Goal: Information Seeking & Learning: Compare options

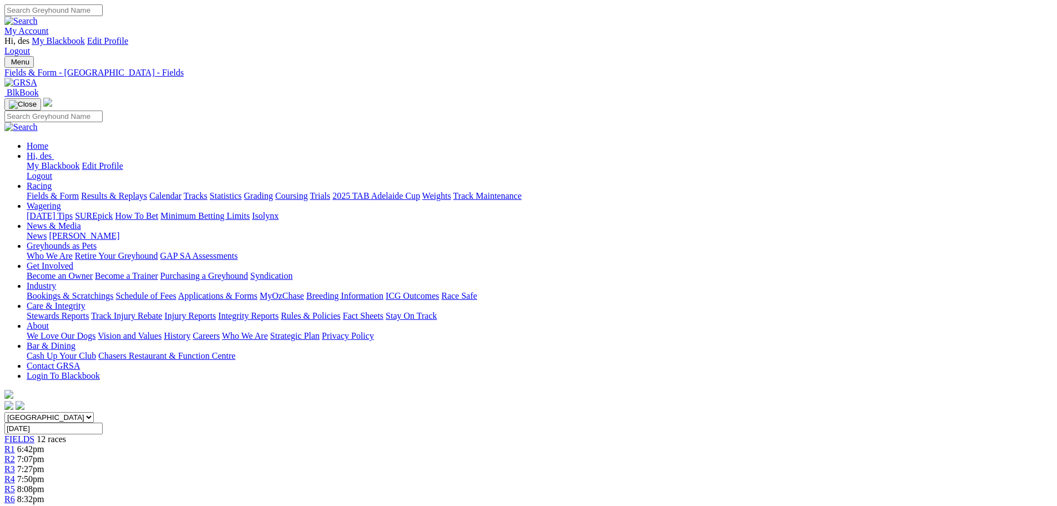
scroll to position [525, 0]
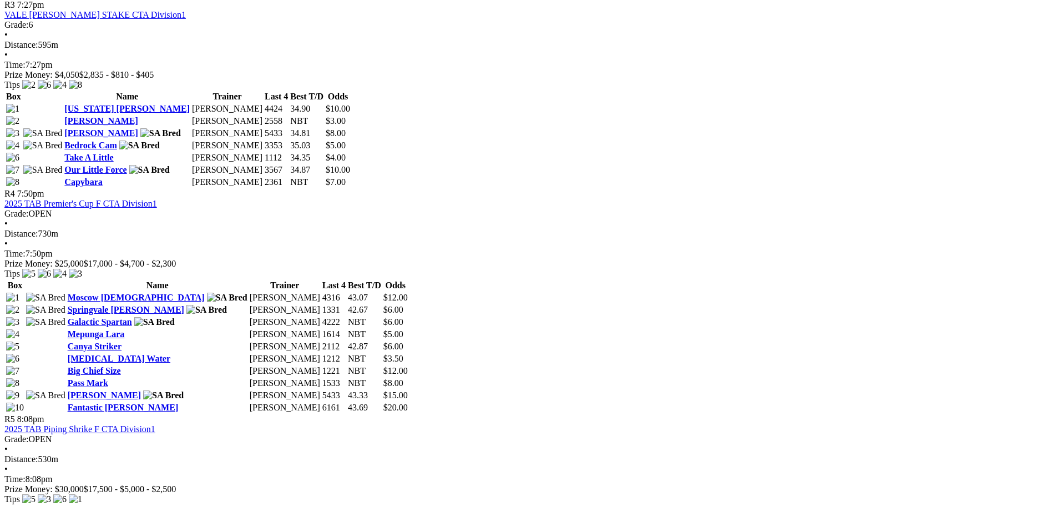
scroll to position [1036, 0]
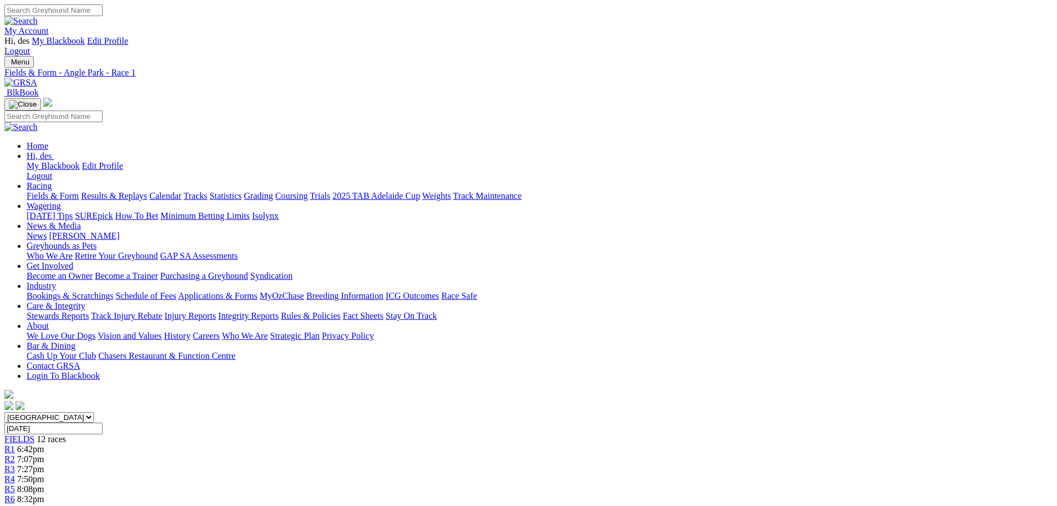
click at [15, 494] on span "R6" at bounding box center [9, 498] width 11 height 9
click at [15, 504] on link "R7" at bounding box center [9, 508] width 11 height 9
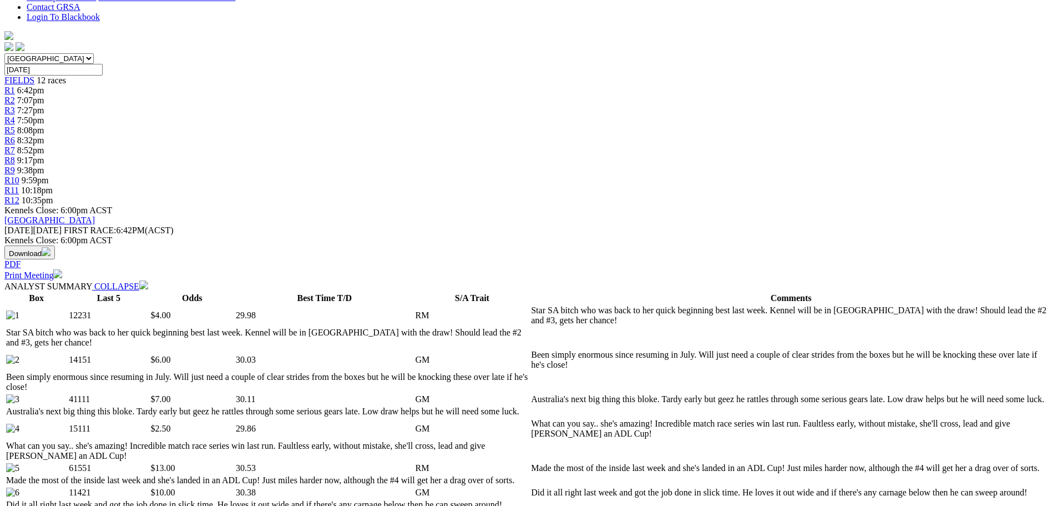
scroll to position [344, 0]
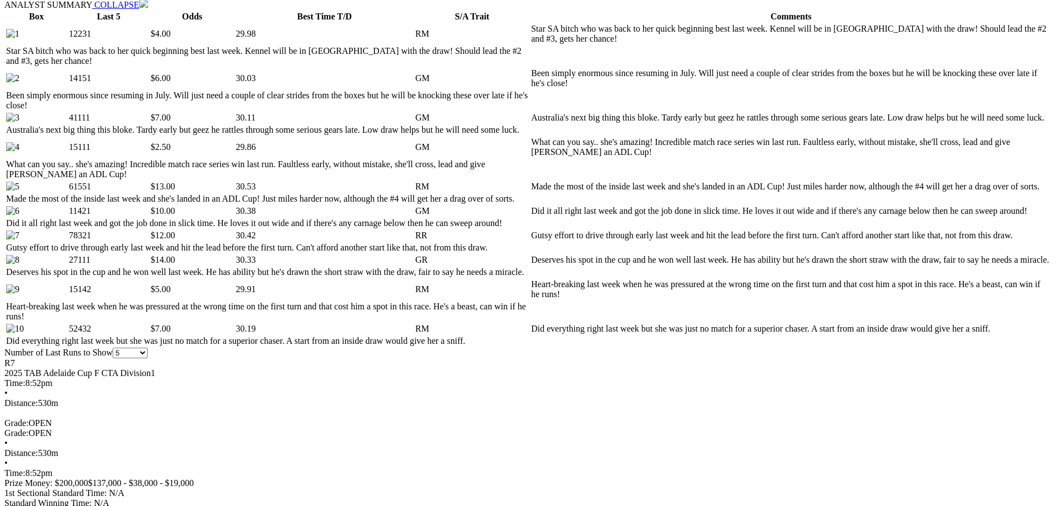
scroll to position [536, 0]
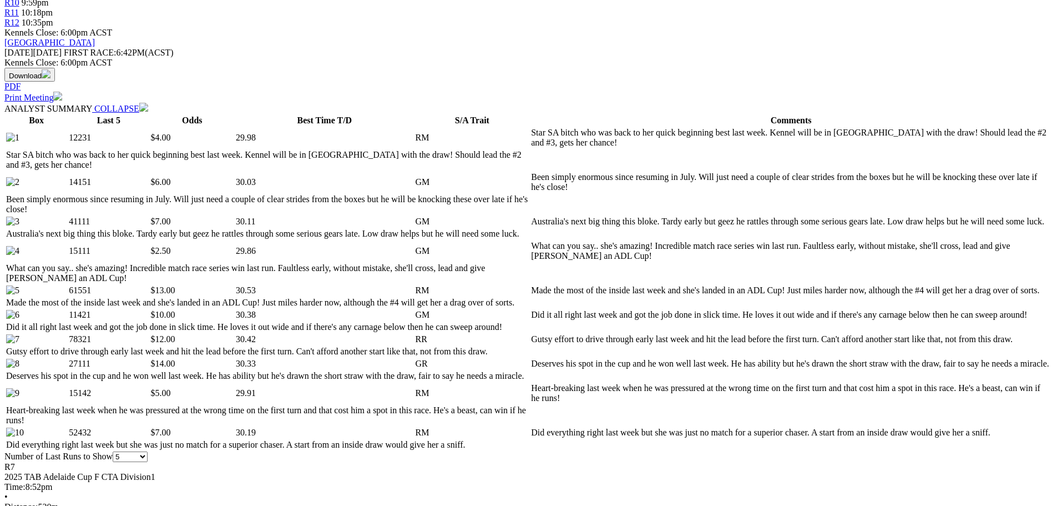
select select "428912"
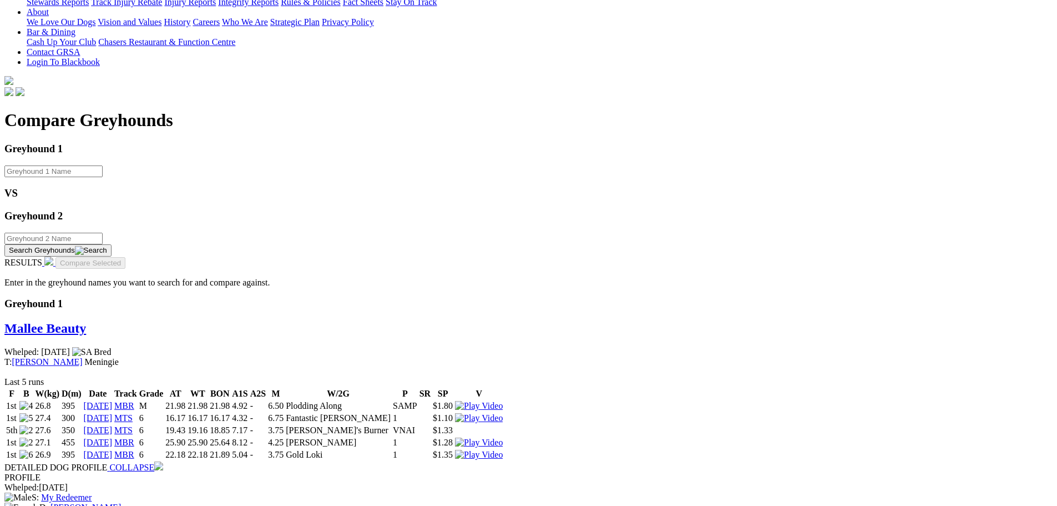
scroll to position [264, 0]
